Goal: Task Accomplishment & Management: Manage account settings

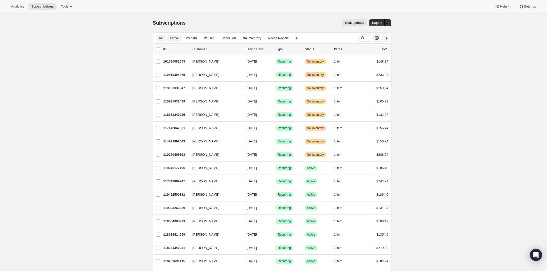
click at [179, 39] on span "Active" at bounding box center [174, 38] width 9 height 4
click at [368, 38] on icon "Search and filter results" at bounding box center [368, 37] width 5 height 5
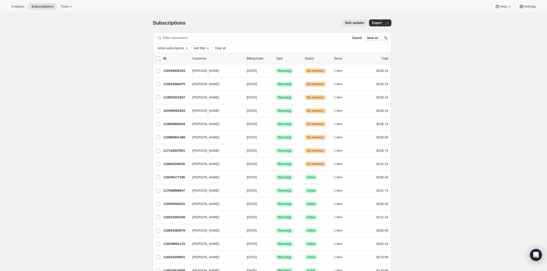
click at [206, 48] on span "Add filter" at bounding box center [200, 48] width 12 height 4
click at [204, 78] on span "Products" at bounding box center [203, 78] width 33 height 5
click at [226, 76] on span "Select products to filter..." at bounding box center [232, 76] width 36 height 4
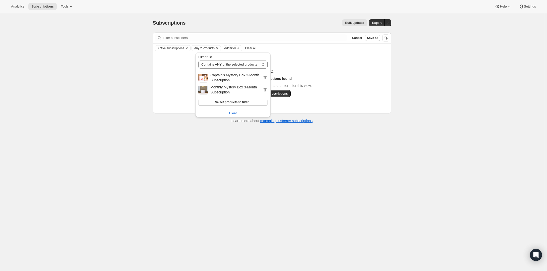
click at [410, 80] on div "Subscriptions. This page is ready Subscriptions Bulk updates More actions Bulk …" at bounding box center [272, 148] width 544 height 271
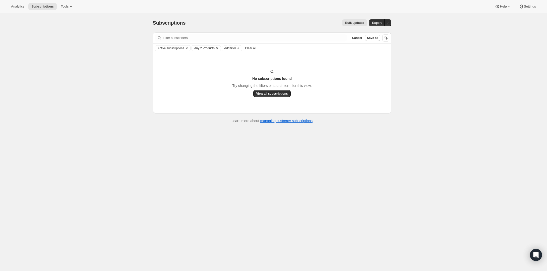
click at [219, 48] on icon "Clear" at bounding box center [217, 48] width 4 height 4
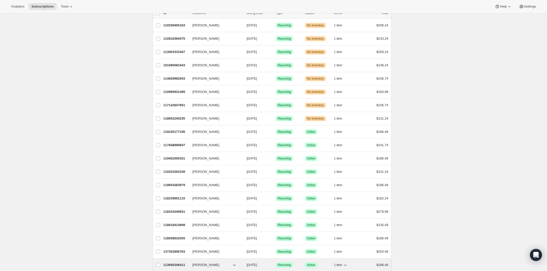
scroll to position [19, 0]
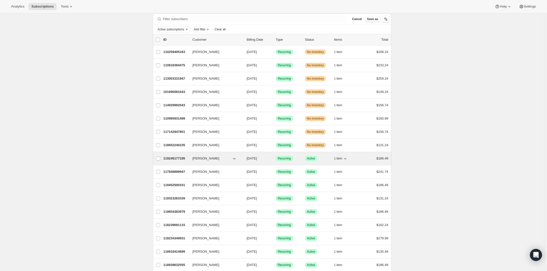
click at [187, 158] on p "119245177195" at bounding box center [176, 158] width 25 height 5
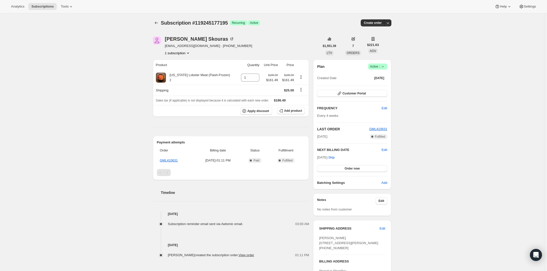
scroll to position [3, 0]
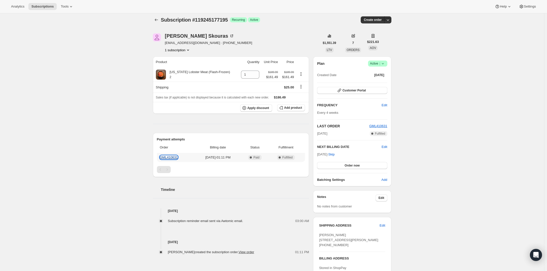
click at [166, 157] on link "GML410631" at bounding box center [169, 158] width 18 height 4
click at [157, 17] on icon "Subscriptions" at bounding box center [156, 19] width 5 height 5
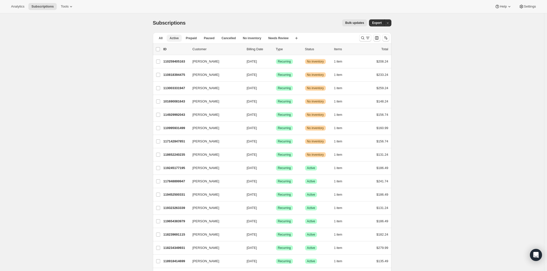
click at [176, 36] on span "Active" at bounding box center [174, 38] width 9 height 4
click at [160, 38] on button "All" at bounding box center [161, 38] width 10 height 7
click at [366, 38] on icon "Search and filter results" at bounding box center [363, 37] width 5 height 5
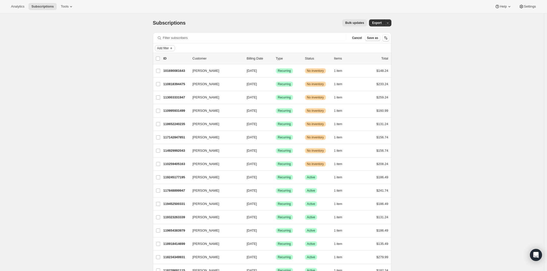
click at [166, 47] on span "Add filter" at bounding box center [163, 48] width 12 height 4
click at [169, 87] on span "Products" at bounding box center [164, 86] width 33 height 5
click at [183, 75] on span "Select products to filter..." at bounding box center [192, 76] width 36 height 4
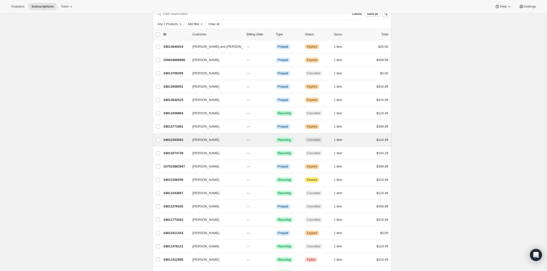
scroll to position [41, 0]
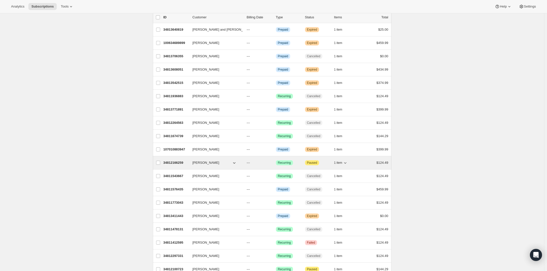
click at [178, 163] on p "34812166259" at bounding box center [176, 162] width 25 height 5
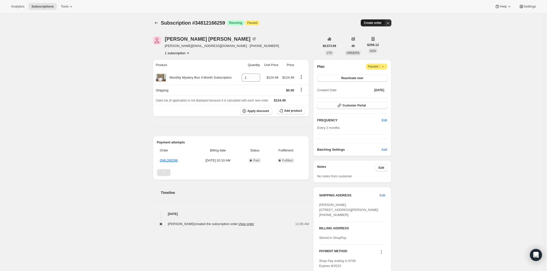
click at [382, 24] on span "Create order" at bounding box center [373, 23] width 18 height 4
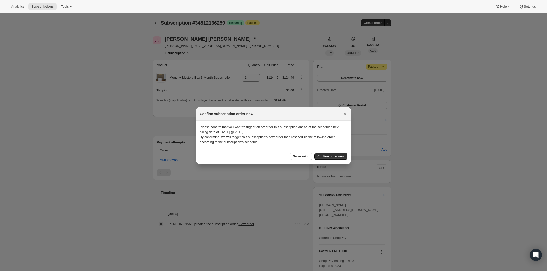
drag, startPoint x: 342, startPoint y: 115, endPoint x: 307, endPoint y: 146, distance: 47.9
click at [304, 143] on div "Confirm subscription order now Please confirm that you want to trigger an order…" at bounding box center [274, 135] width 156 height 57
click at [305, 157] on span "Never mind" at bounding box center [301, 157] width 16 height 4
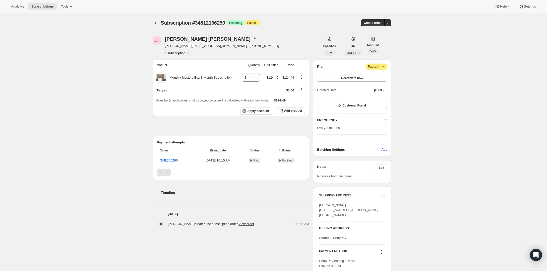
click at [385, 67] on icon at bounding box center [383, 66] width 5 height 5
click at [382, 76] on span "Cancel subscription" at bounding box center [377, 77] width 28 height 4
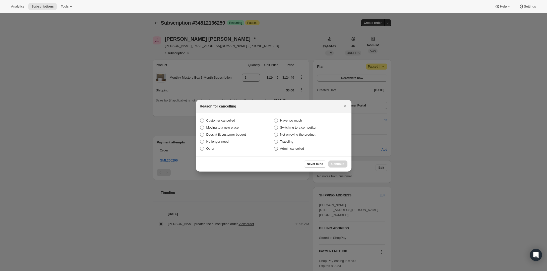
click at [285, 150] on span "Admin cancelled" at bounding box center [292, 149] width 24 height 4
click at [274, 147] on input "Admin cancelled" at bounding box center [274, 147] width 0 height 0
radio input "true"
click at [333, 162] on span "Continue" at bounding box center [338, 164] width 13 height 4
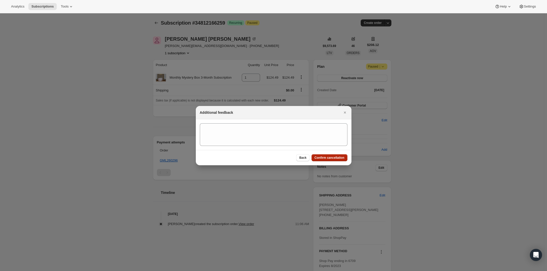
click at [323, 158] on span "Confirm cancellation" at bounding box center [330, 158] width 30 height 4
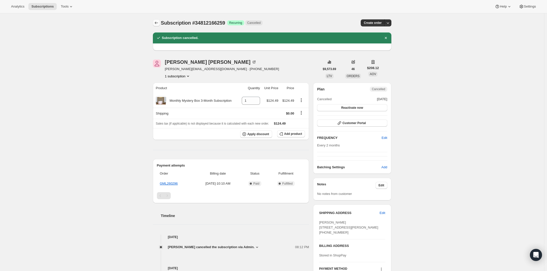
click at [155, 23] on icon "Subscriptions" at bounding box center [156, 22] width 5 height 5
